Goal: Use online tool/utility: Utilize a website feature to perform a specific function

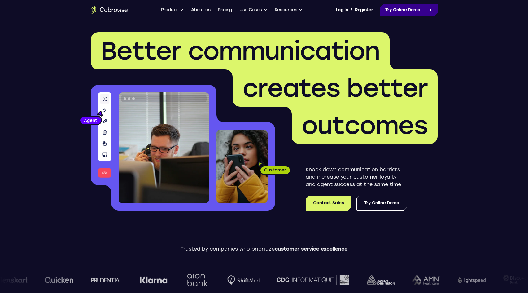
click at [421, 8] on link "Try Online Demo" at bounding box center [409, 10] width 57 height 12
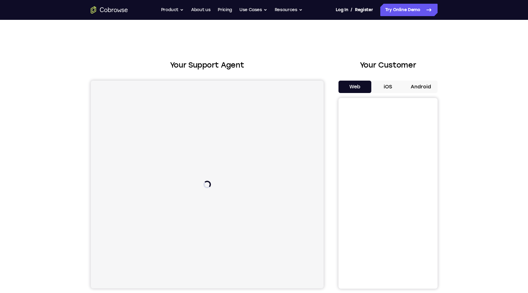
click at [416, 90] on button "Android" at bounding box center [421, 87] width 33 height 12
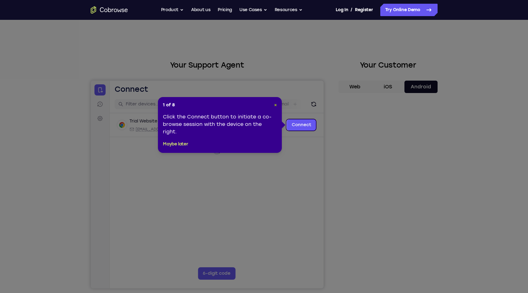
click at [276, 107] on span "×" at bounding box center [275, 104] width 3 height 5
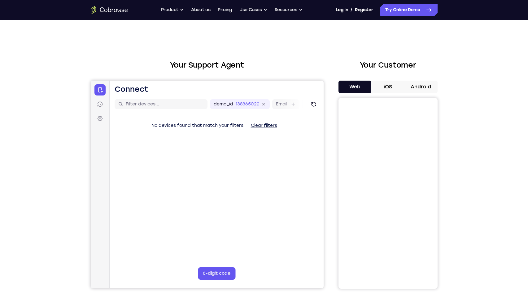
click at [410, 84] on button "Android" at bounding box center [421, 87] width 33 height 12
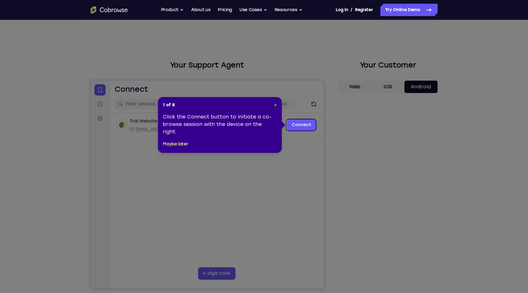
click at [276, 106] on span "×" at bounding box center [275, 104] width 3 height 5
